Goal: Information Seeking & Learning: Find specific fact

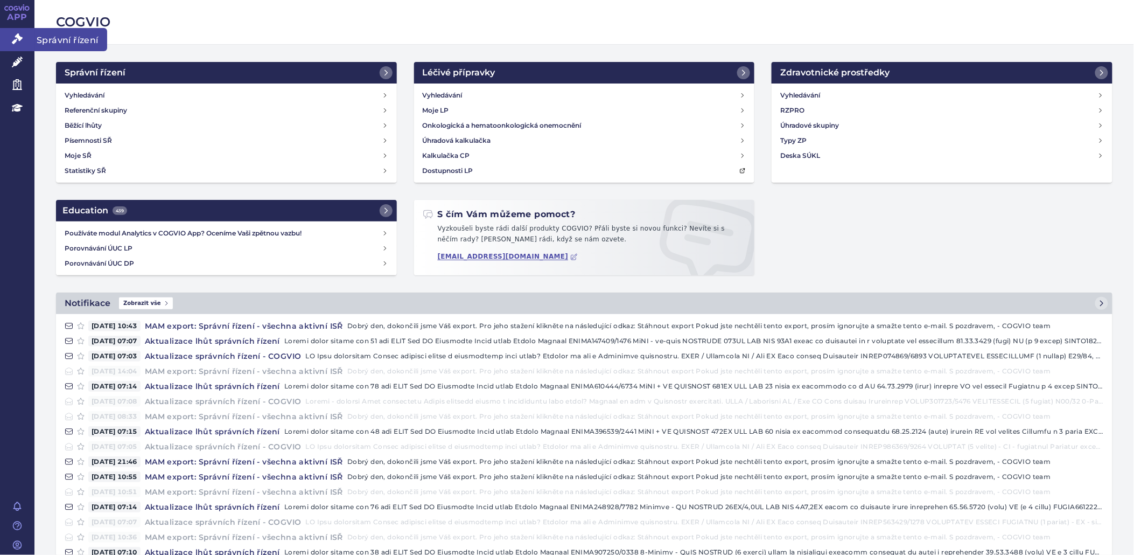
click at [23, 41] on link "Správní řízení" at bounding box center [17, 39] width 34 height 23
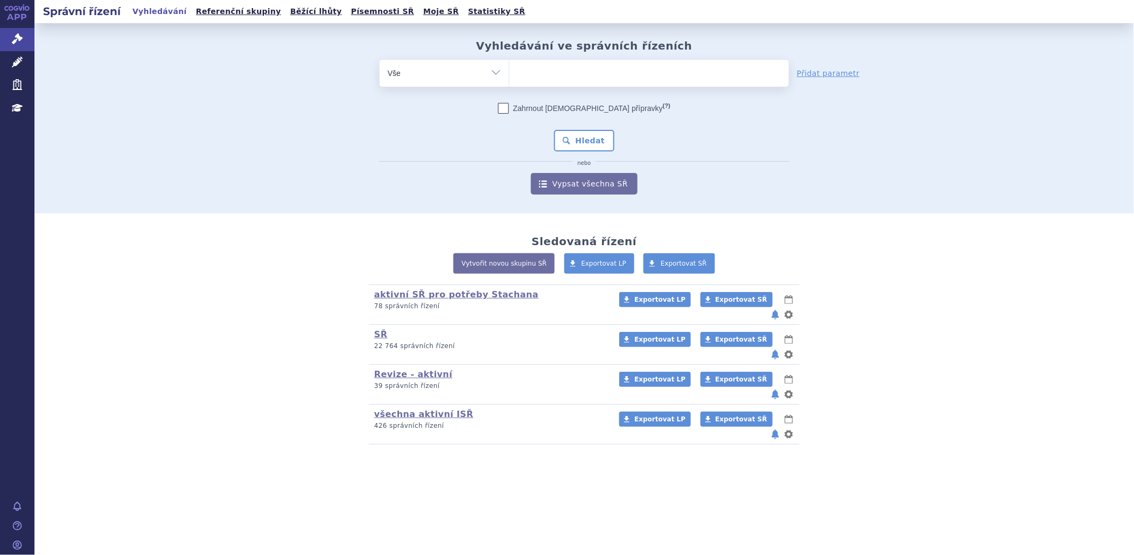
click at [539, 66] on ul at bounding box center [648, 71] width 279 height 23
click at [509, 66] on select at bounding box center [509, 72] width 1 height 27
paste input "SUKLS74223/2025"
type input "SUKLS74223/2025"
select select "SUKLS74223/2025"
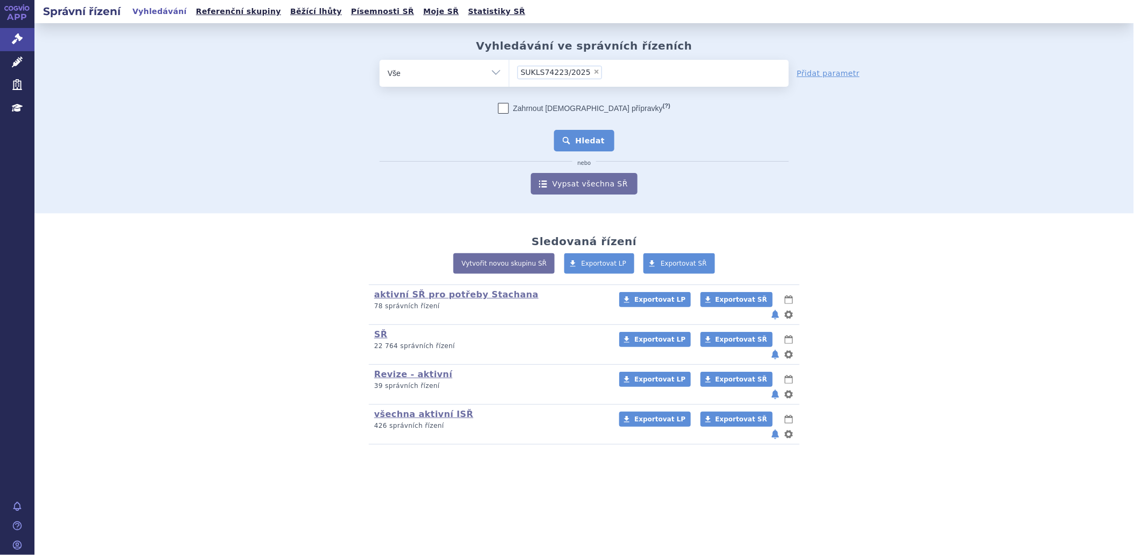
click at [601, 148] on button "Hledat" at bounding box center [584, 141] width 61 height 22
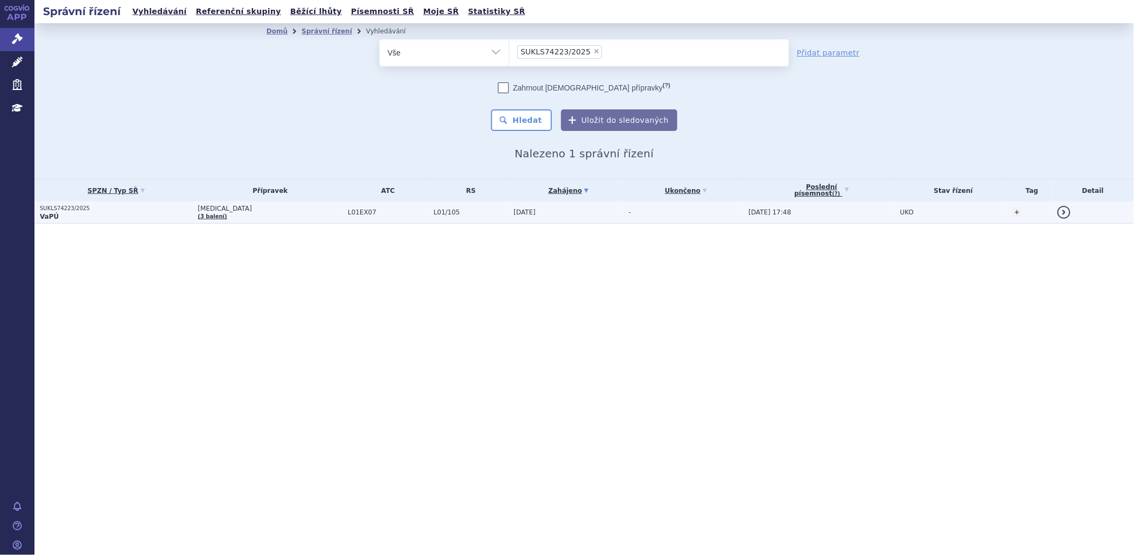
click at [76, 216] on p "VaPÚ" at bounding box center [116, 216] width 152 height 9
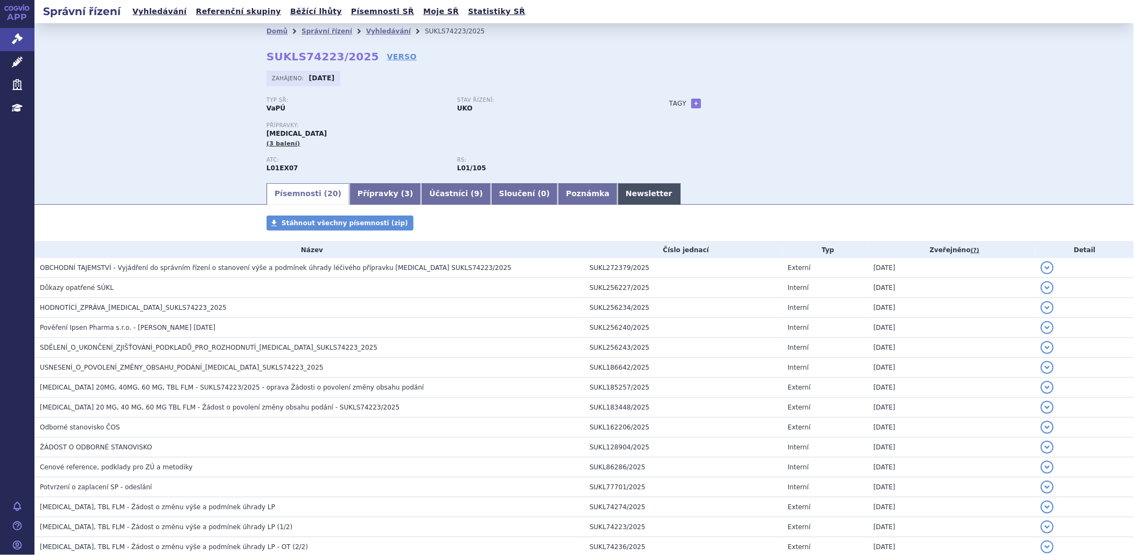
click at [618, 191] on link "Newsletter" at bounding box center [649, 194] width 63 height 22
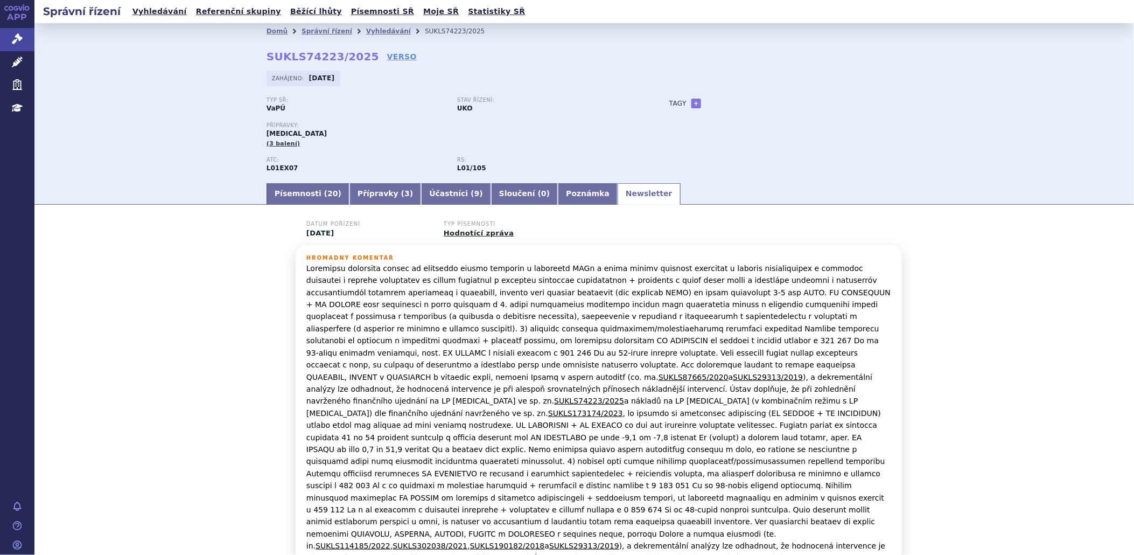
click at [468, 283] on p "SUKLS87665/2020 a SUKLS29313/2019 ), a dekrementální analýzy lze odhadnout, že …" at bounding box center [598, 467] width 585 height 410
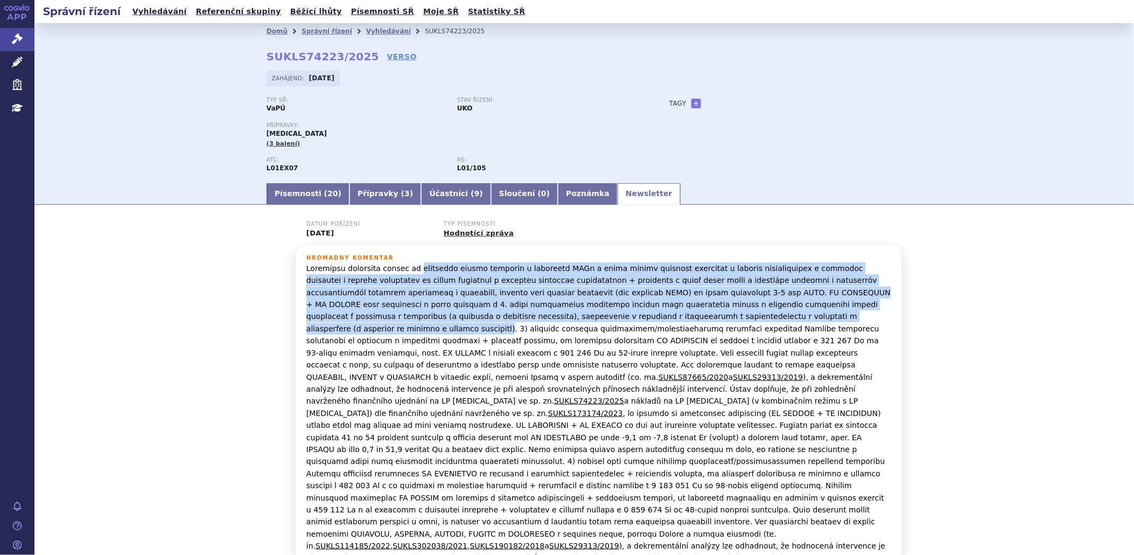
drag, startPoint x: 403, startPoint y: 271, endPoint x: 709, endPoint y: 316, distance: 309.5
click at [709, 316] on p "SUKLS87665/2020 a SUKLS29313/2019 ), a dekrementální analýzy lze odhadnout, že …" at bounding box center [598, 467] width 585 height 410
copy p "správních řízení vedených o žádostech MAHů o změnu úhrady léčivých přípravků s …"
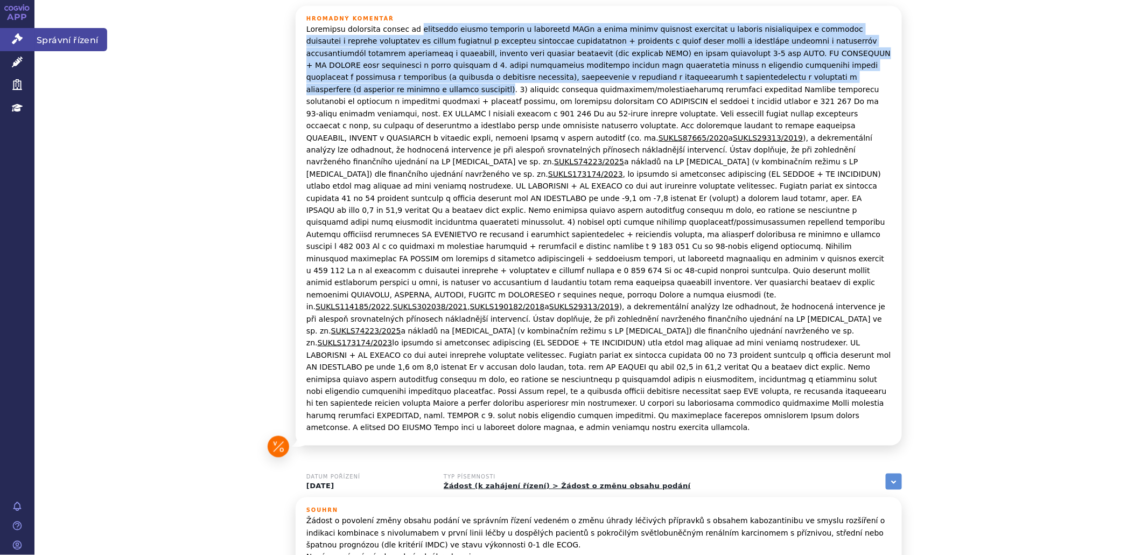
click at [3, 34] on link "Správní řízení" at bounding box center [17, 39] width 34 height 23
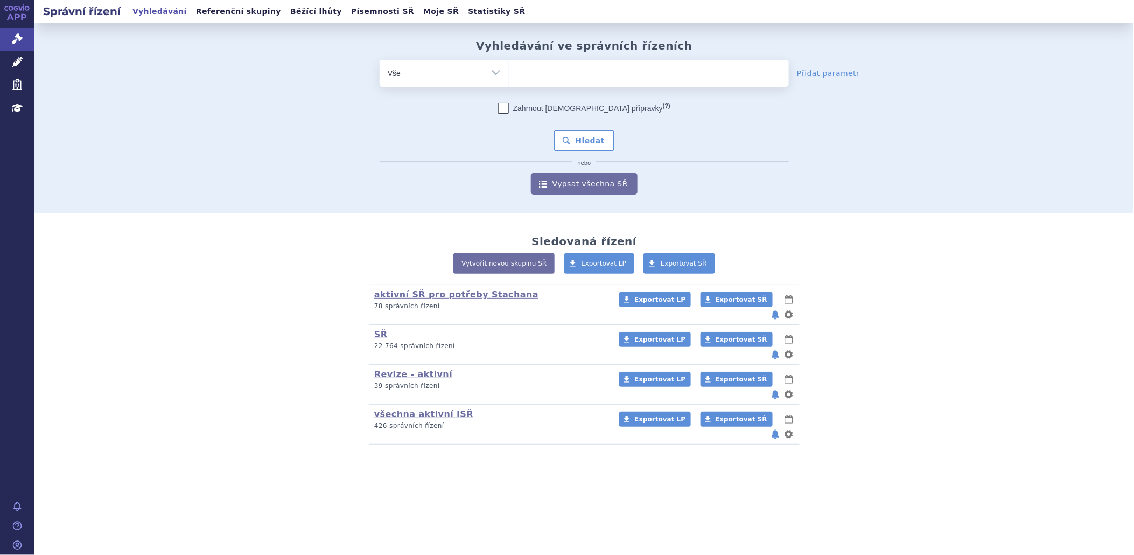
click at [566, 74] on ul at bounding box center [648, 71] width 279 height 23
click at [509, 74] on select at bounding box center [509, 72] width 1 height 27
type input "op"
type input "opd"
type input "opdi"
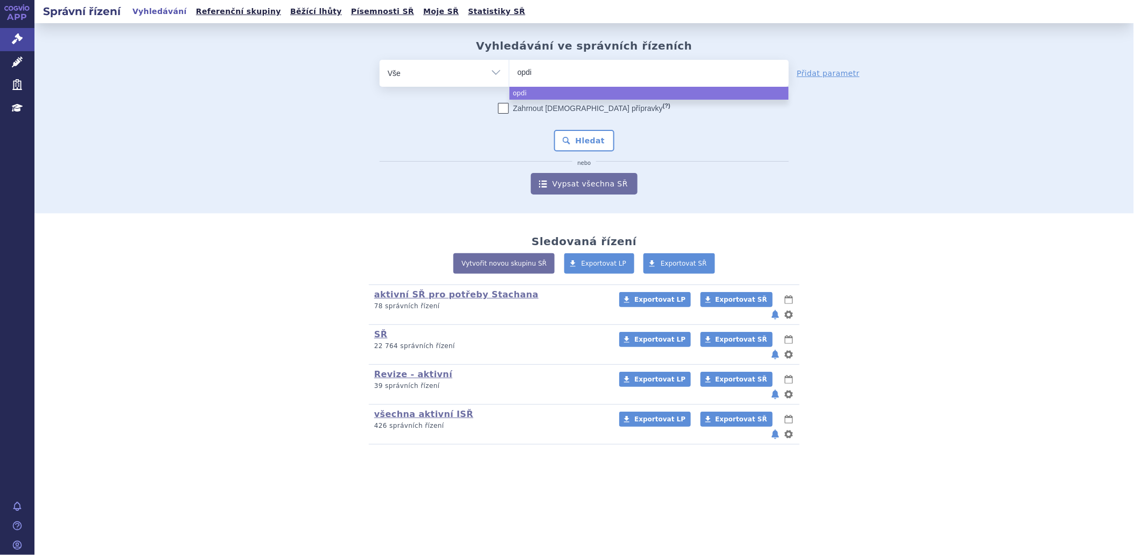
type input "opdiv"
type input "[MEDICAL_DATA]"
select select "opdivo"
click at [568, 142] on button "Hledat" at bounding box center [584, 141] width 61 height 22
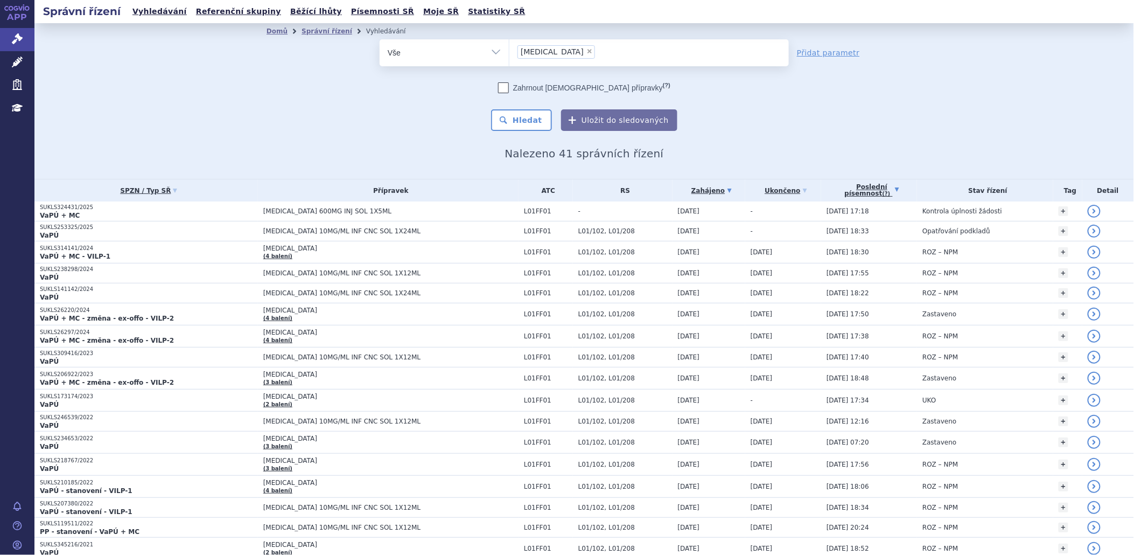
click at [847, 184] on link "Poslední písemnost (?)" at bounding box center [871, 190] width 90 height 22
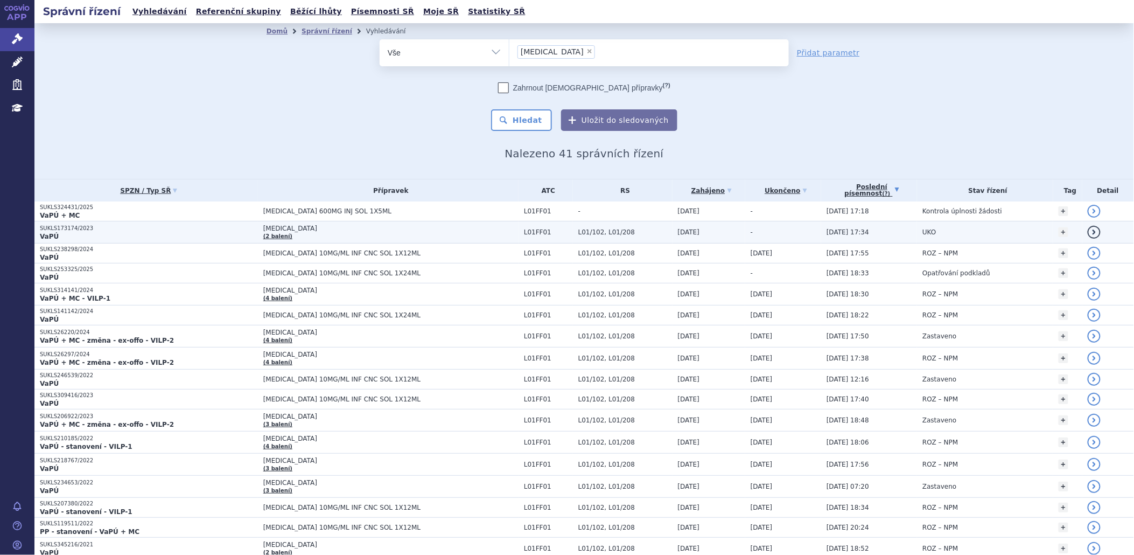
click at [72, 230] on p "SUKLS173174/2023" at bounding box center [149, 229] width 218 height 8
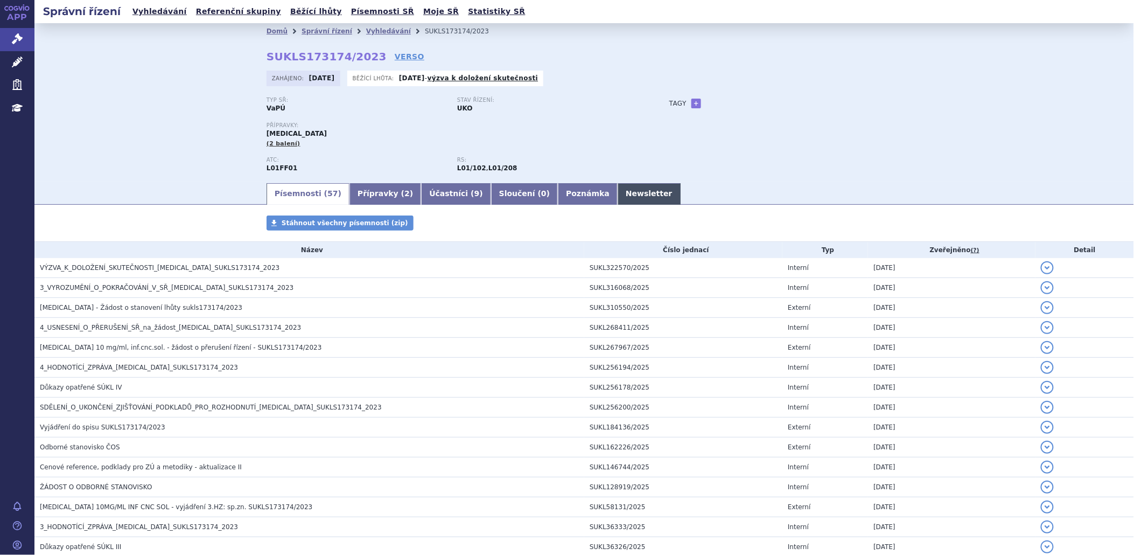
click at [618, 199] on link "Newsletter" at bounding box center [649, 194] width 63 height 22
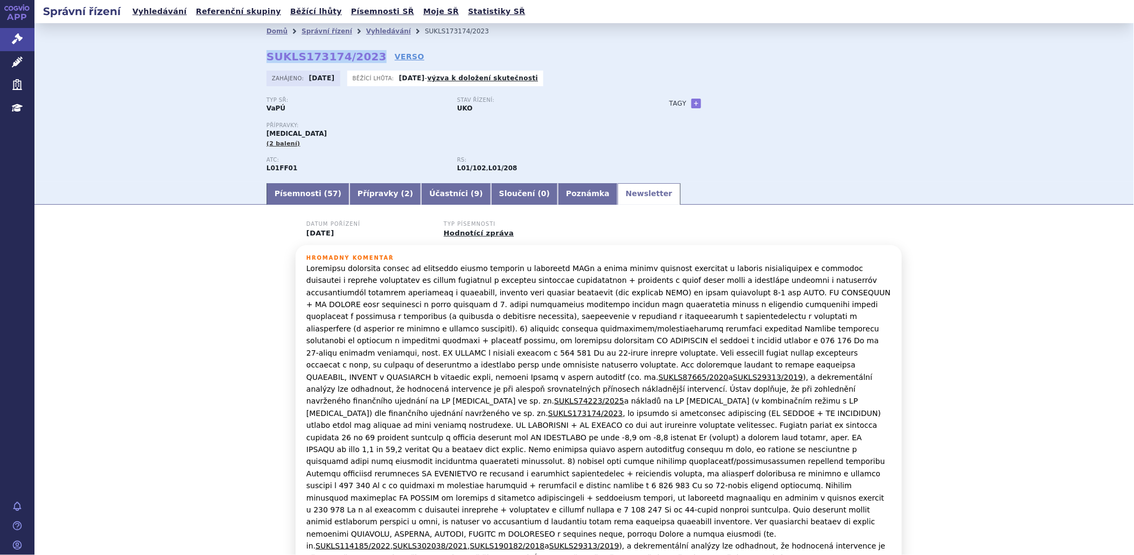
drag, startPoint x: 261, startPoint y: 54, endPoint x: 361, endPoint y: 55, distance: 100.7
click at [361, 55] on div "Domů Správní řízení Vyhledávání SUKLS173174/2023 SUKLS173174/2023 VERSO Zahájen…" at bounding box center [584, 110] width 678 height 142
copy strong "SUKLS173174/2023"
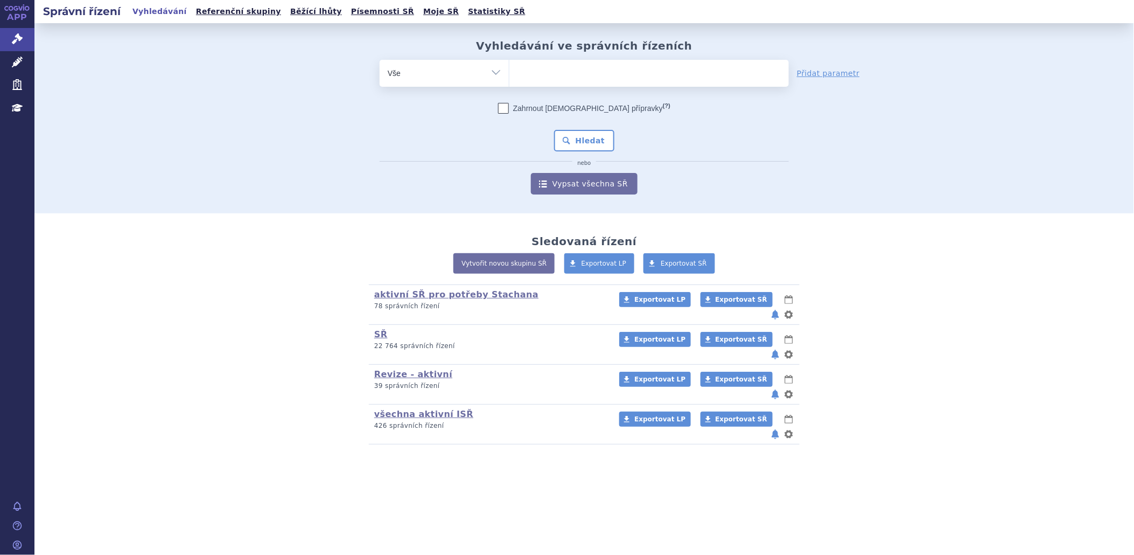
click at [566, 69] on ul at bounding box center [648, 71] width 279 height 23
click at [509, 69] on select at bounding box center [509, 72] width 1 height 27
click at [546, 68] on ul at bounding box center [648, 71] width 279 height 23
click at [509, 68] on select at bounding box center [509, 72] width 1 height 27
type input "iq"
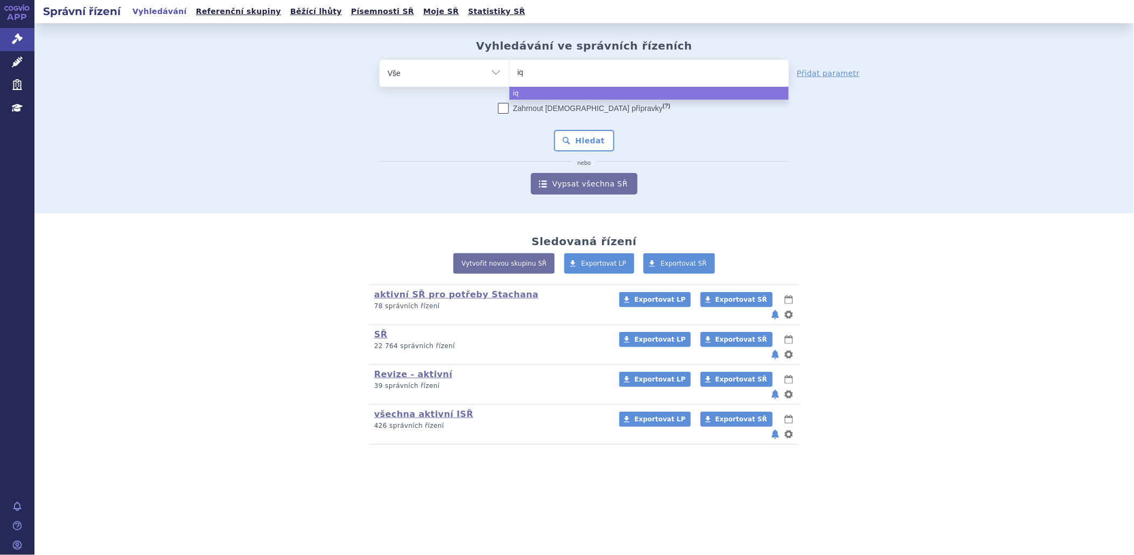
type input "iqi"
type input "iqir"
type input "iqirv"
select select "iqirv"
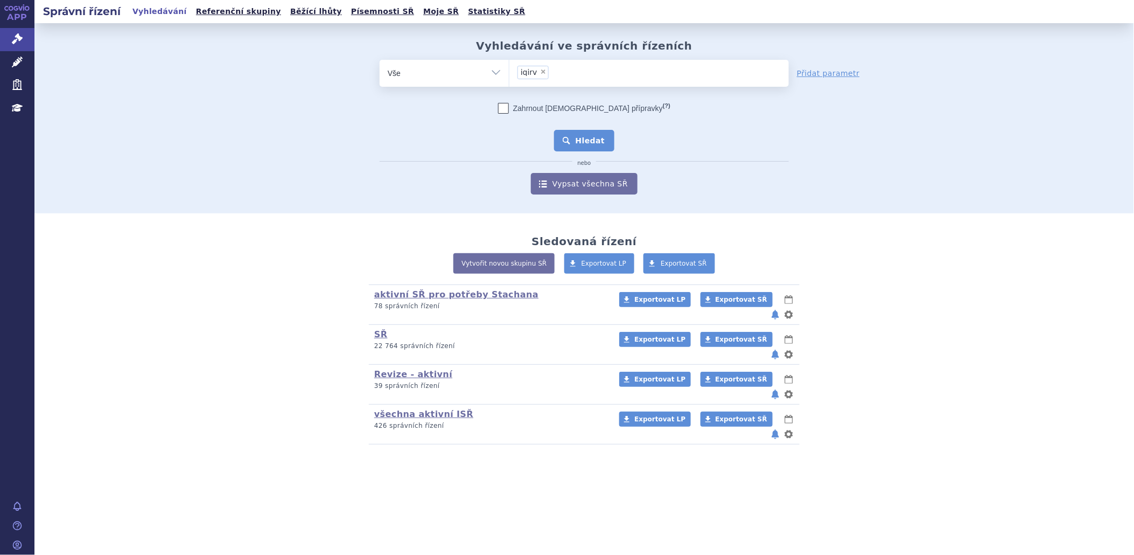
click at [584, 142] on button "Hledat" at bounding box center [584, 141] width 61 height 22
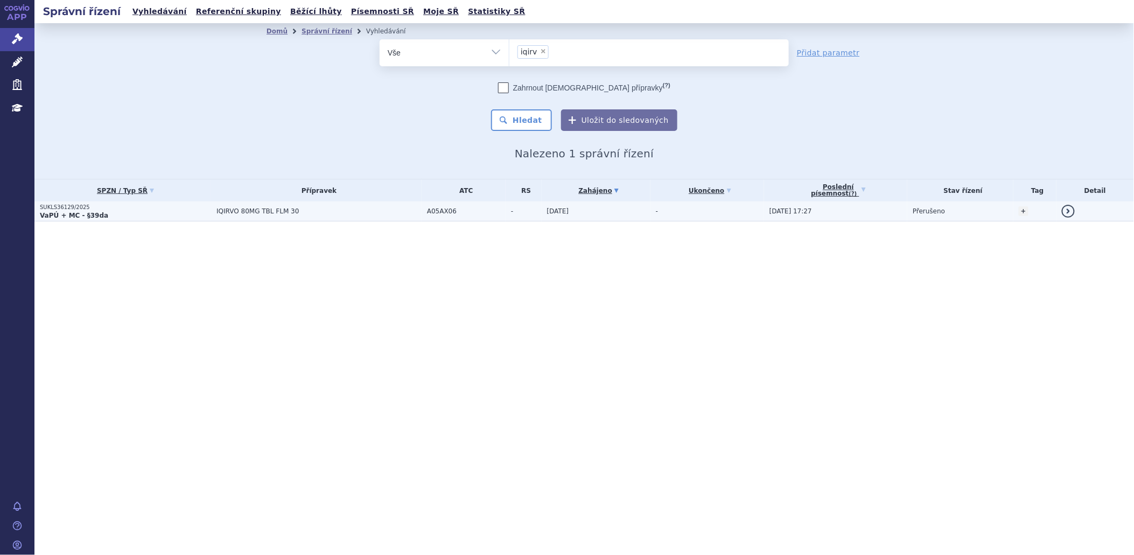
click at [61, 213] on strong "VaPÚ + MC - §39da" at bounding box center [74, 216] width 68 height 8
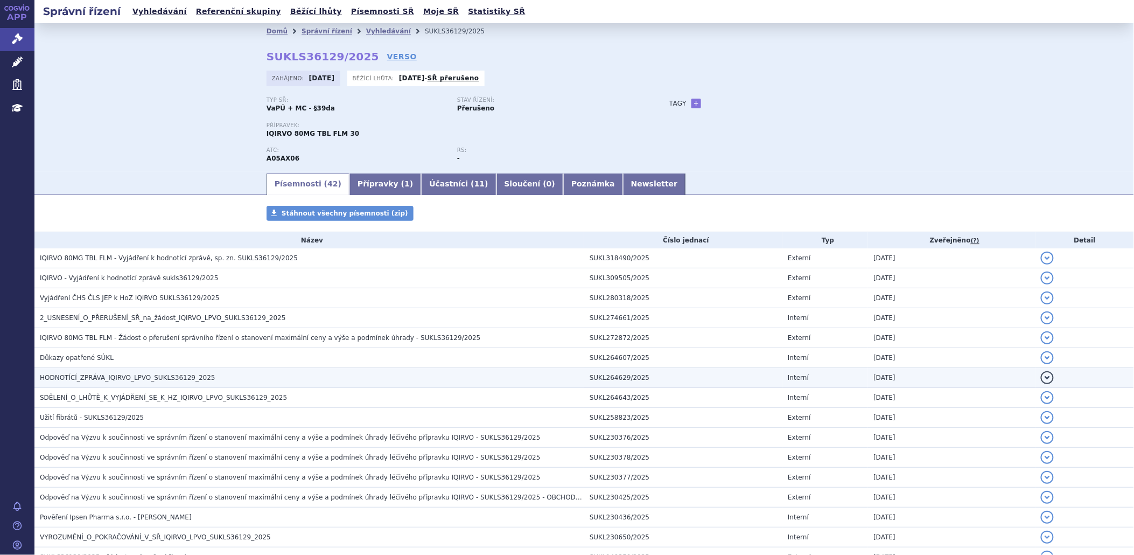
click at [121, 372] on td "HODNOTÍCÍ_ZPRÁVA_IQIRVO_LPVO_SUKLS36129_2025" at bounding box center [309, 378] width 550 height 20
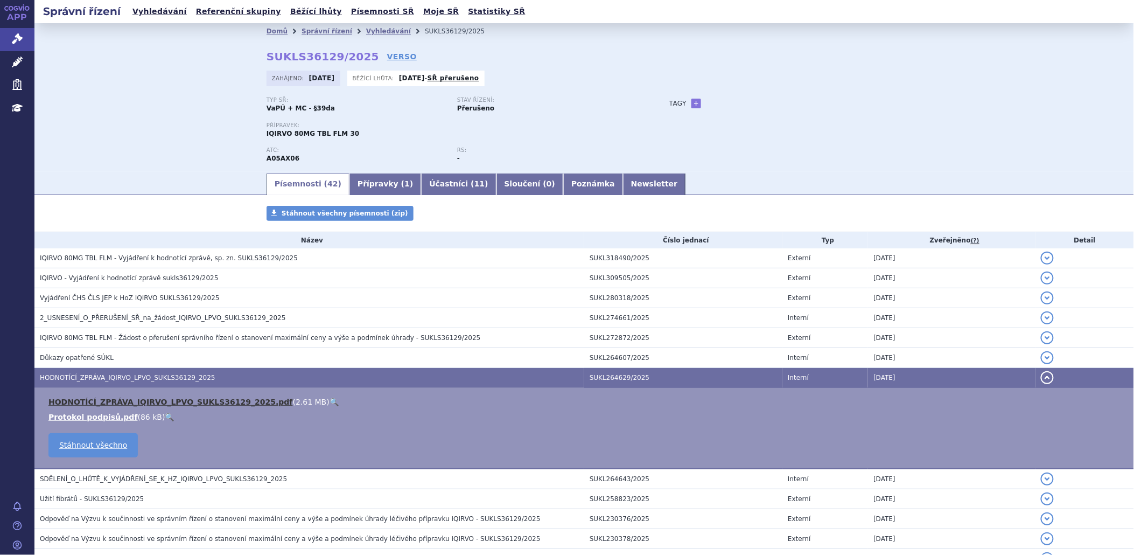
click at [138, 402] on link "HODNOTÍCÍ_ZPRÁVA_IQIRVO_LPVO_SUKLS36129_2025.pdf" at bounding box center [170, 401] width 244 height 9
